Goal: Task Accomplishment & Management: Complete application form

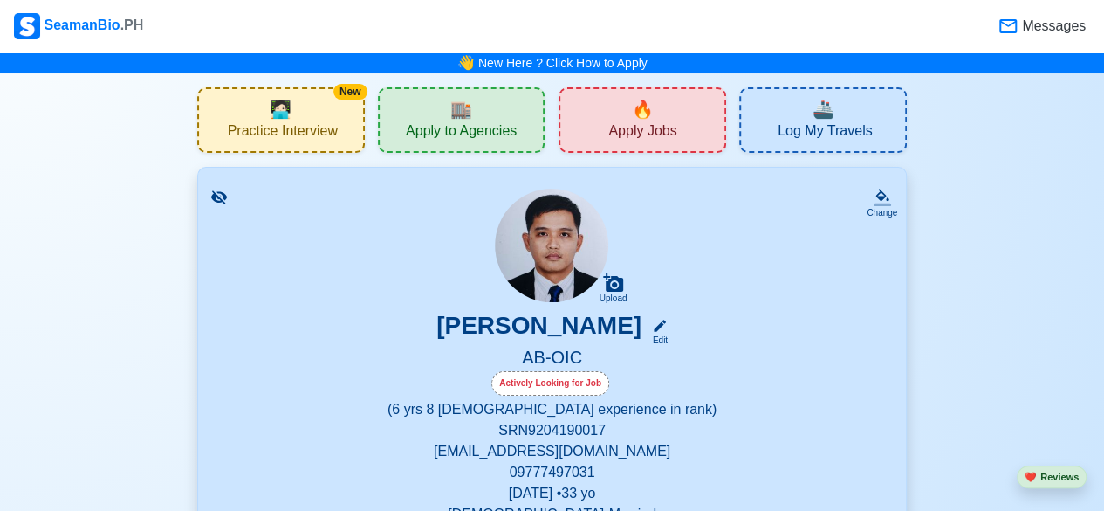
click at [506, 109] on div "🏬 Apply to Agencies" at bounding box center [462, 119] width 168 height 65
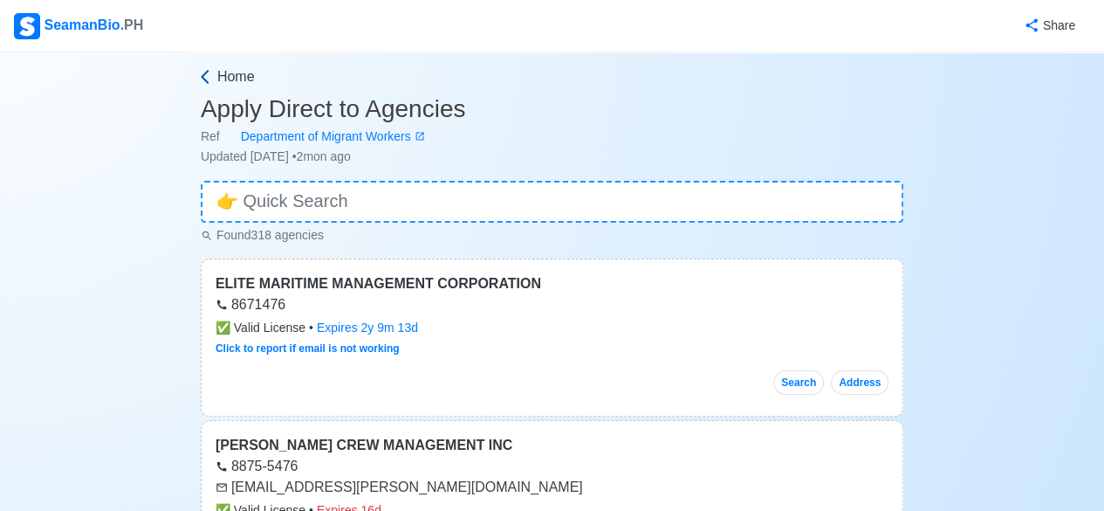
click at [204, 79] on icon at bounding box center [205, 77] width 8 height 14
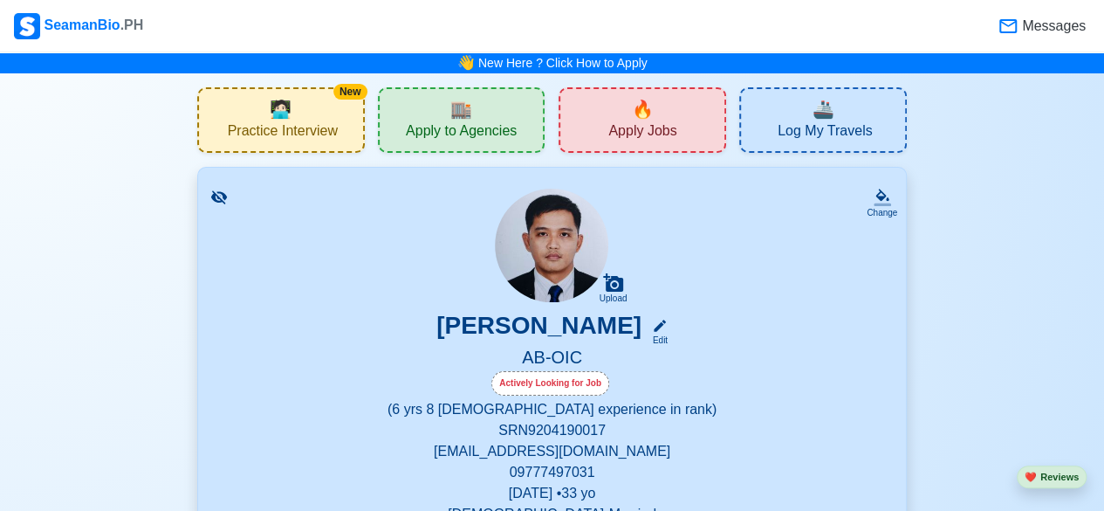
click at [631, 136] on span "Apply Jobs" at bounding box center [642, 133] width 68 height 22
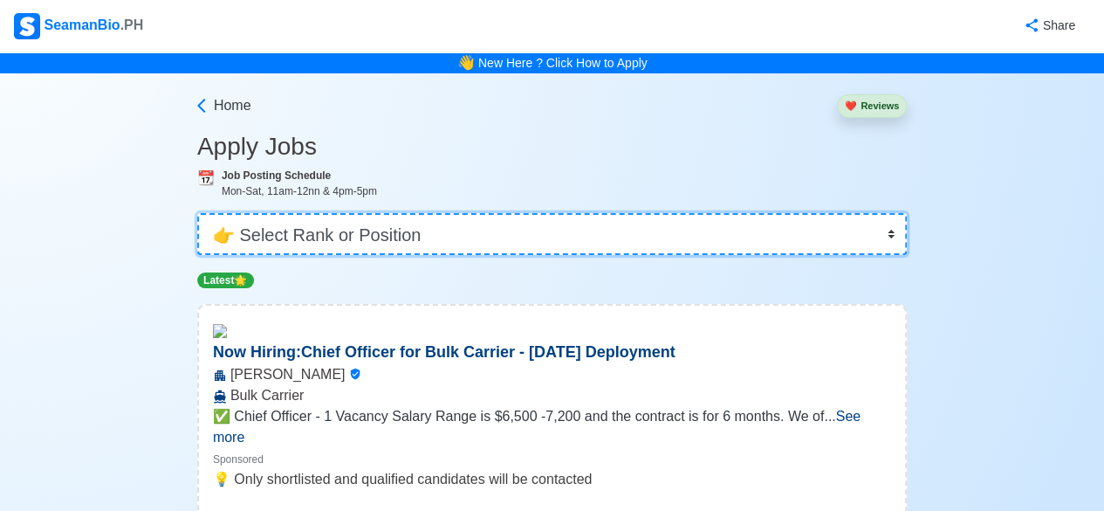
click at [887, 235] on select "👉 Select Rank or Position Master Chief Officer 2nd Officer 3rd Officer Junior O…" at bounding box center [552, 234] width 710 height 42
select select "[PERSON_NAME]"
click at [199, 213] on select "👉 Select Rank or Position Master Chief Officer 2nd Officer 3rd Officer Junior O…" at bounding box center [552, 234] width 710 height 42
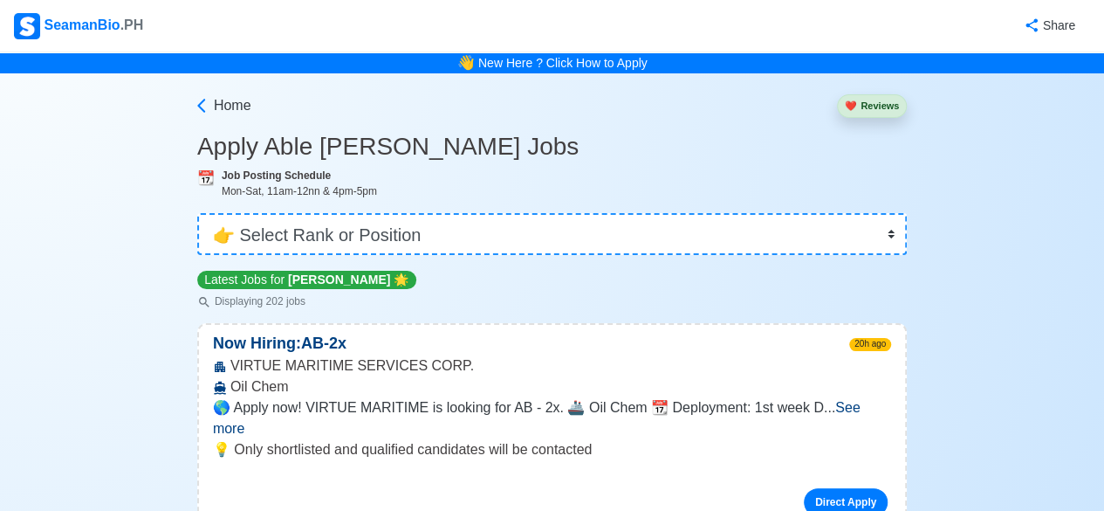
click at [861, 404] on span "See more" at bounding box center [537, 418] width 648 height 36
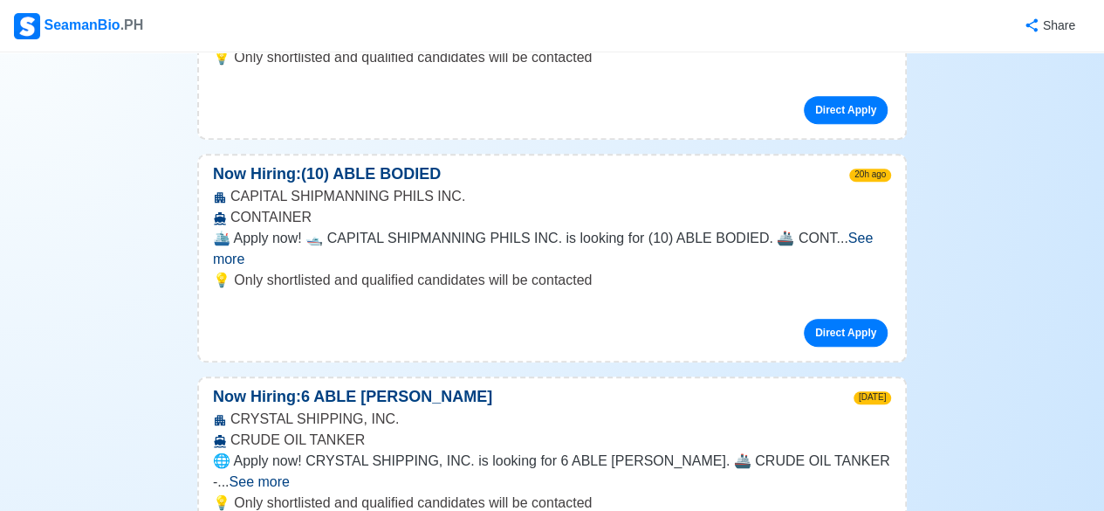
scroll to position [698, 0]
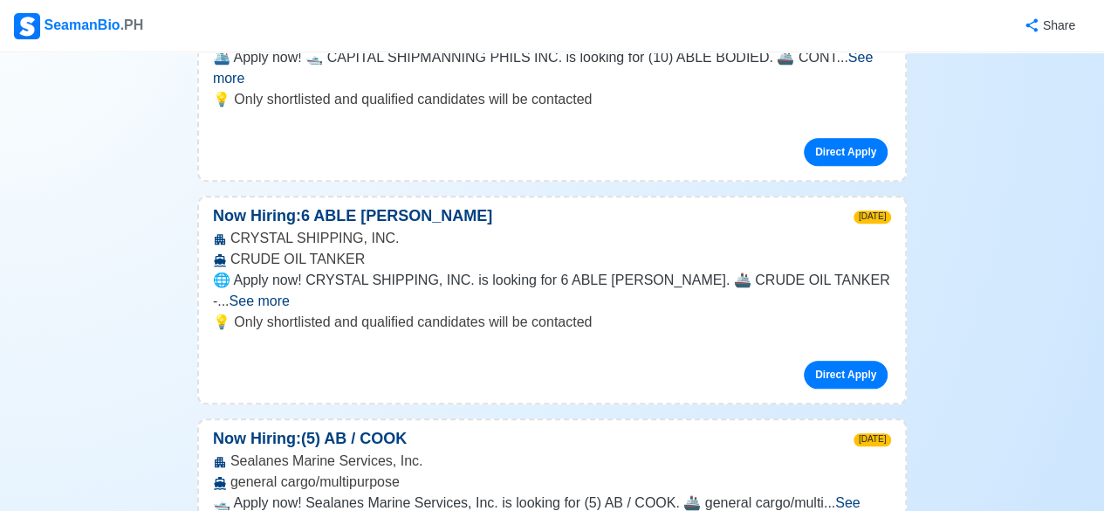
click at [290, 293] on span "See more" at bounding box center [260, 300] width 60 height 15
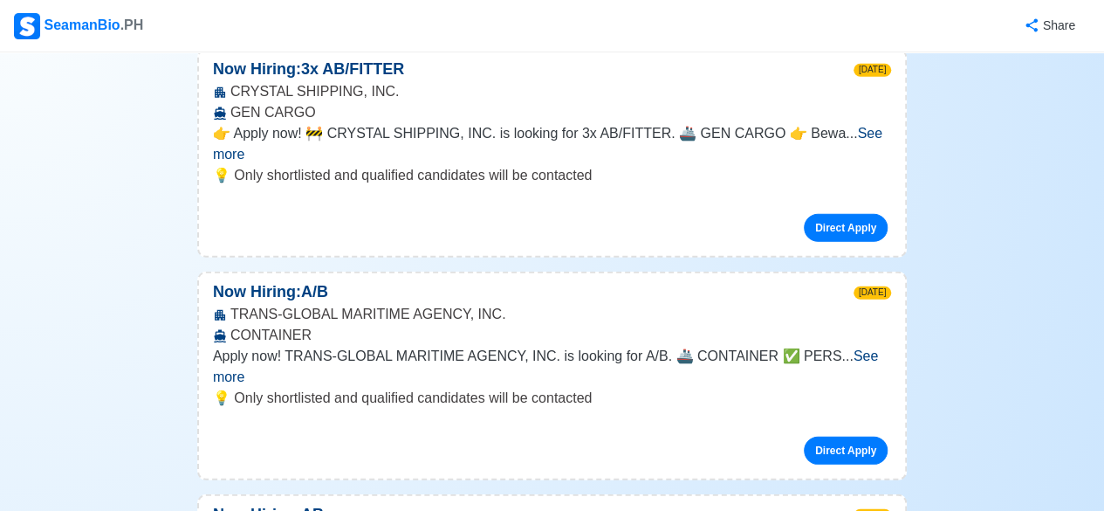
scroll to position [2357, 0]
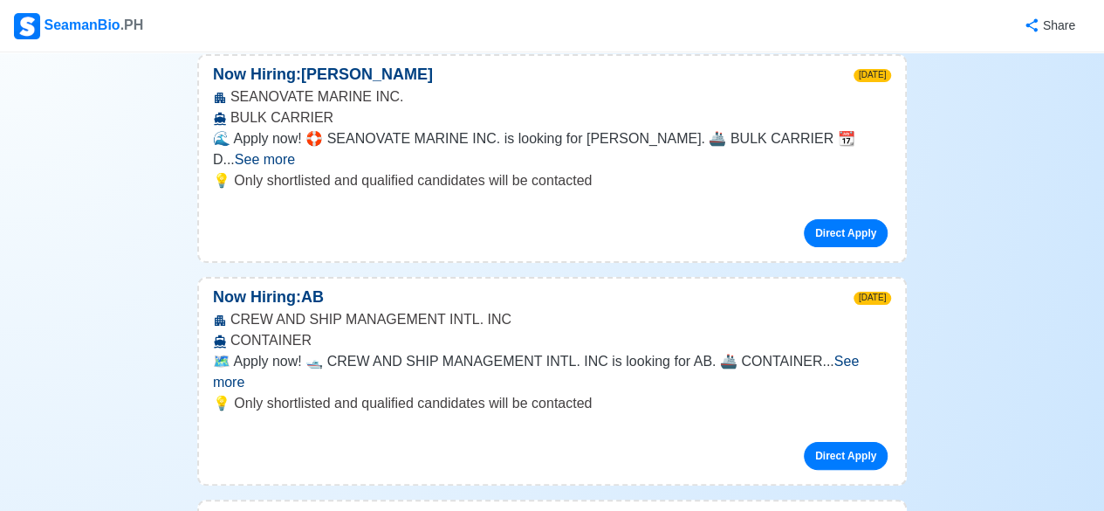
scroll to position [3317, 0]
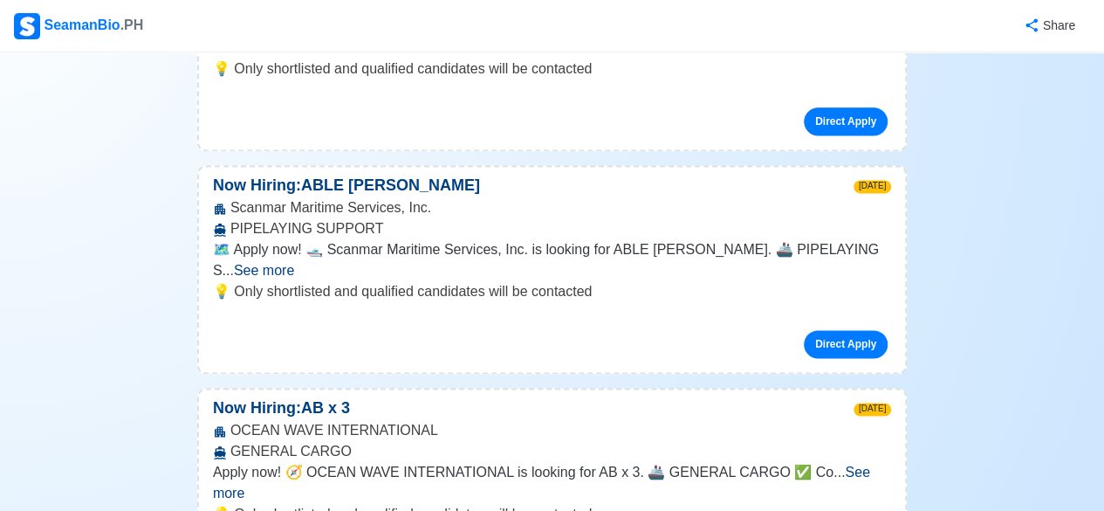
scroll to position [4452, 0]
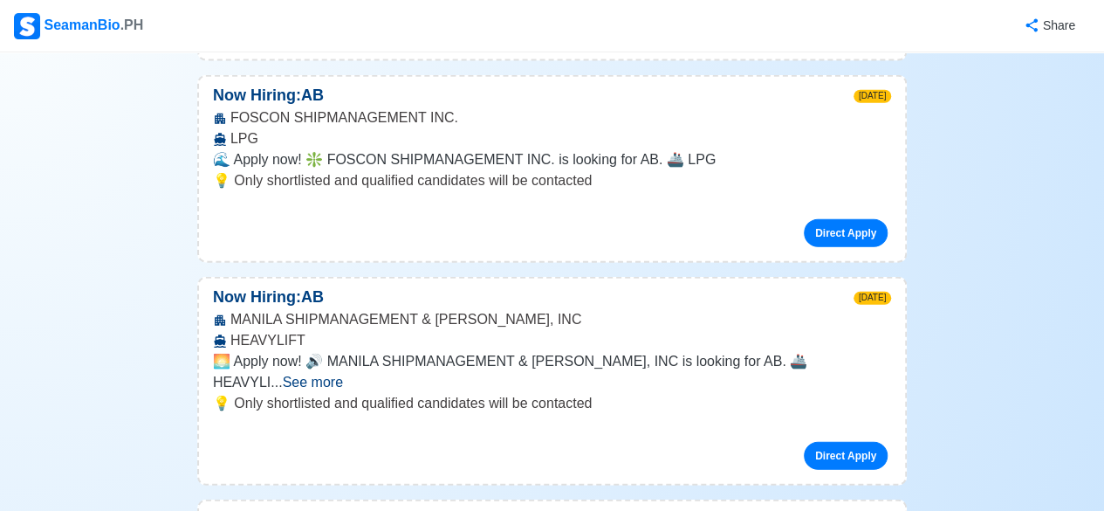
scroll to position [5325, 0]
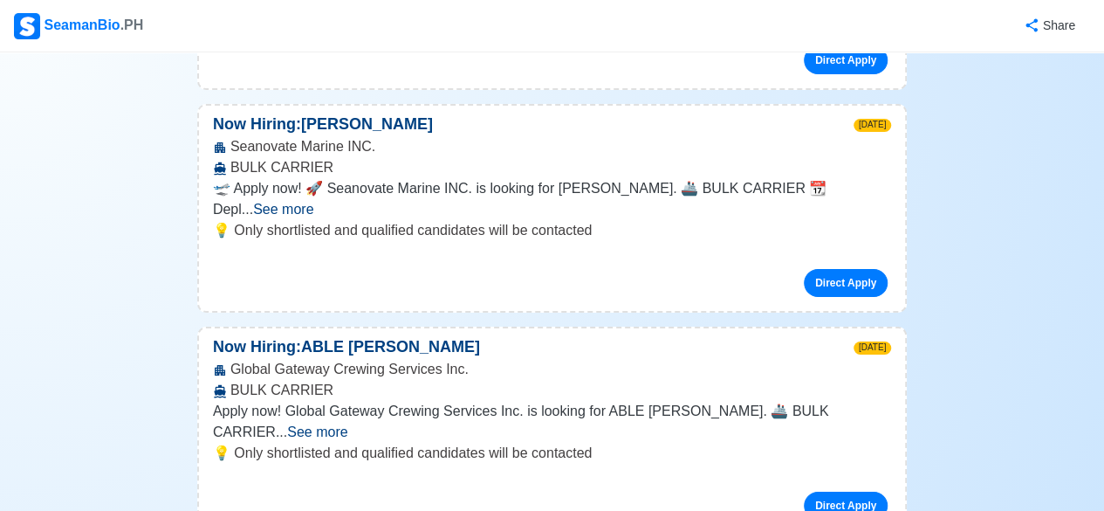
scroll to position [6635, 0]
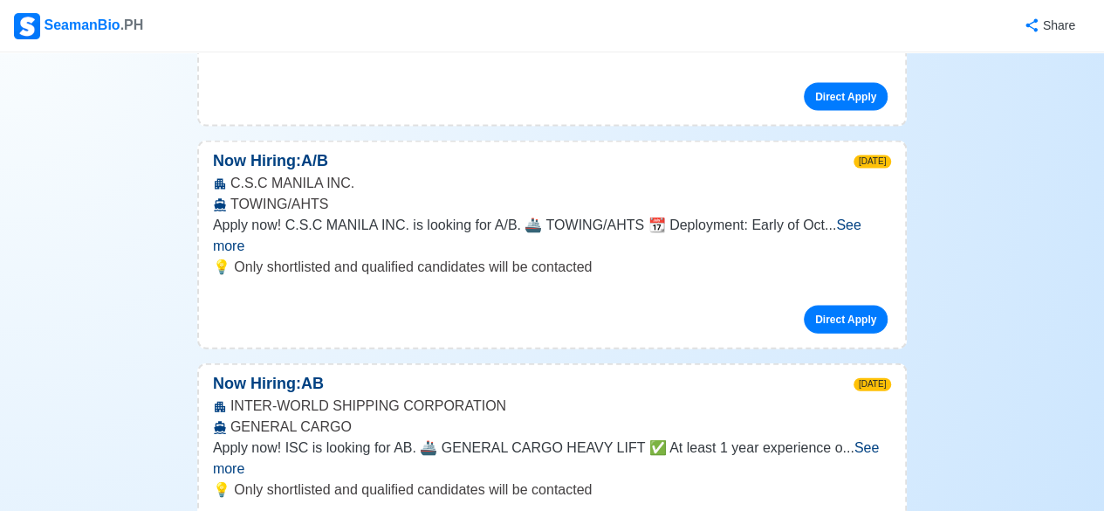
scroll to position [8555, 0]
